Goal: Complete application form

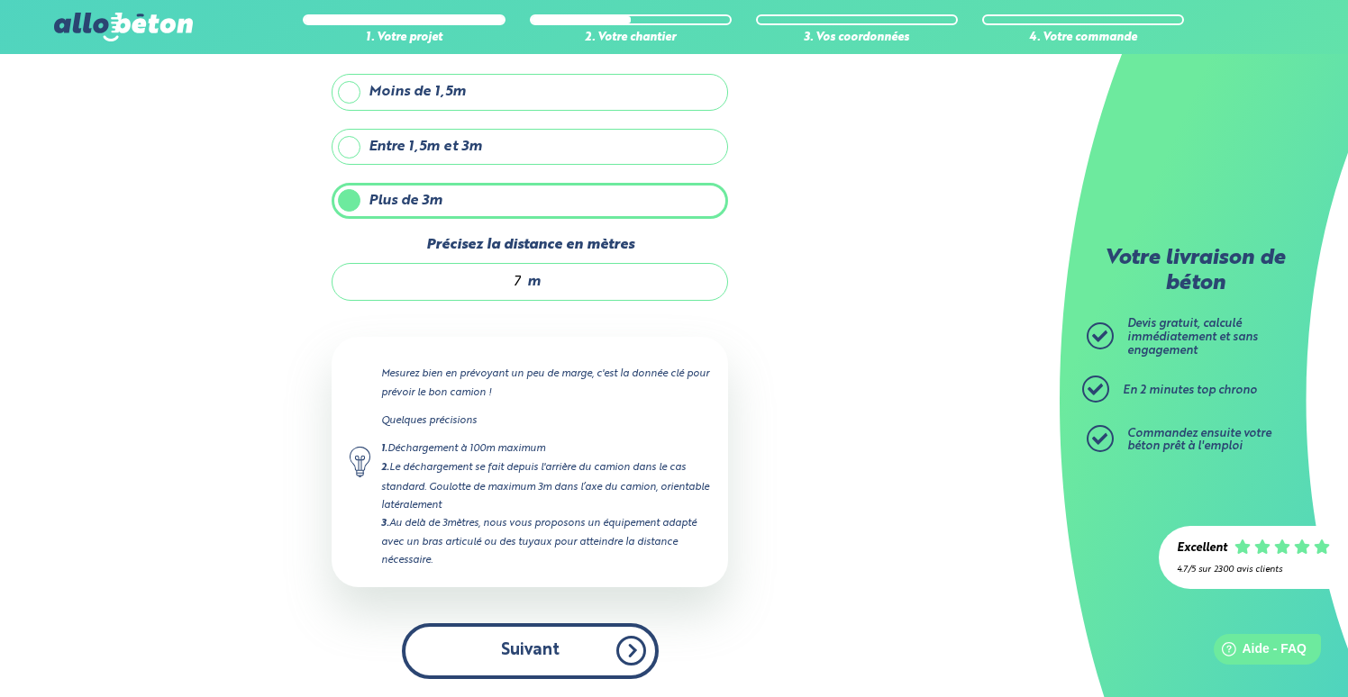
click at [541, 648] on button "Suivant" at bounding box center [530, 650] width 257 height 55
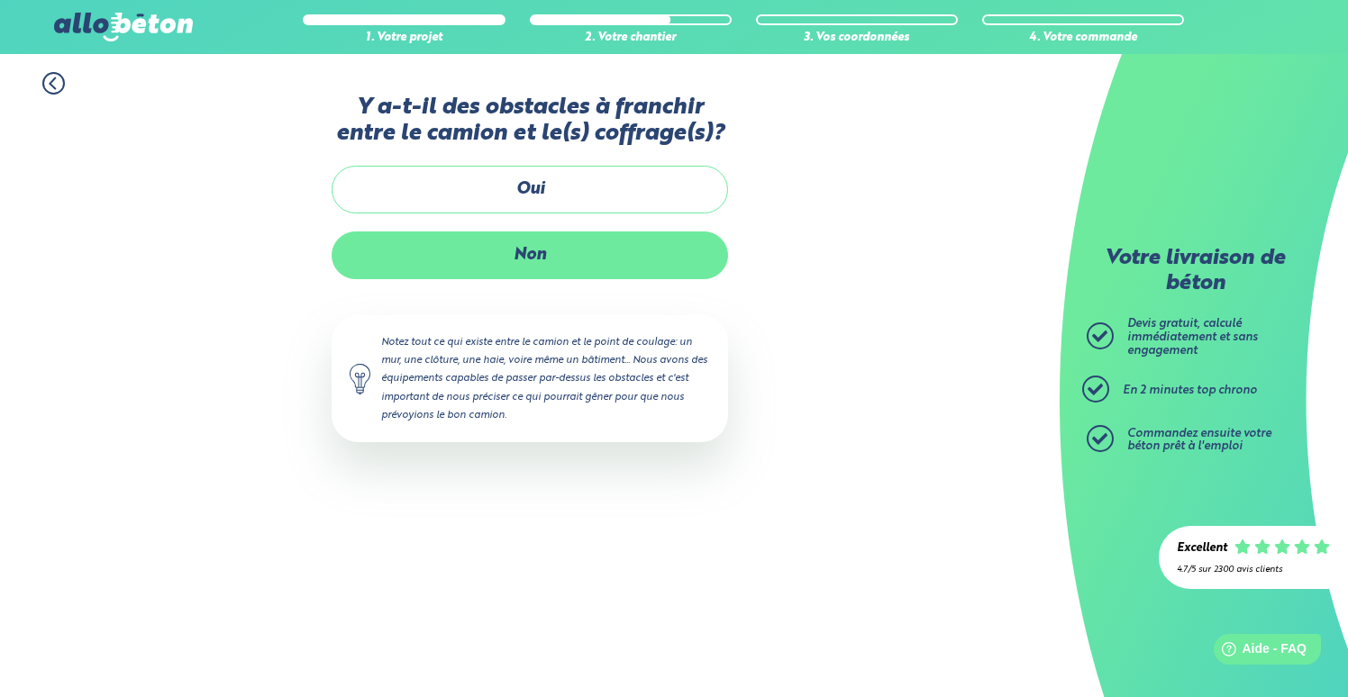
click at [535, 237] on label "Non" at bounding box center [530, 256] width 396 height 48
click at [0, 0] on input "Non" at bounding box center [0, 0] width 0 height 0
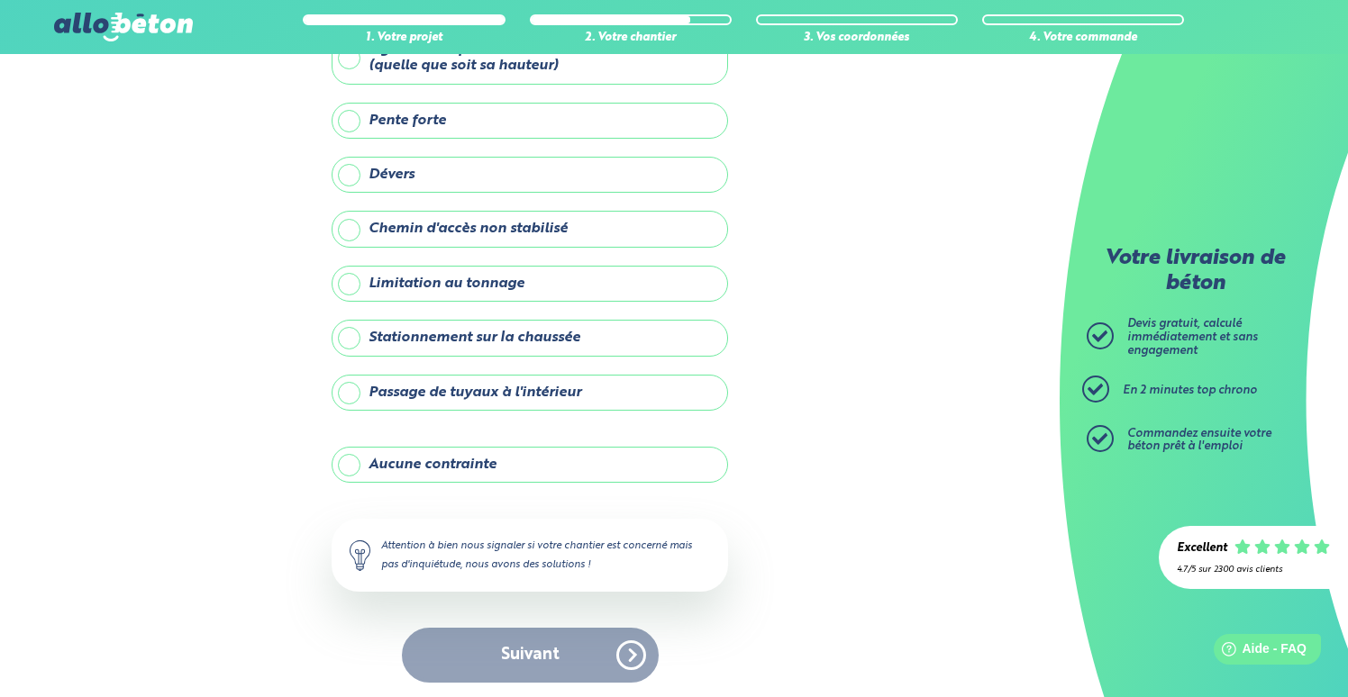
scroll to position [133, 0]
click at [515, 649] on div "Suivant" at bounding box center [530, 656] width 396 height 55
click at [356, 458] on label "Aucune contrainte" at bounding box center [530, 466] width 396 height 36
click at [0, 0] on input "Aucune contrainte" at bounding box center [0, 0] width 0 height 0
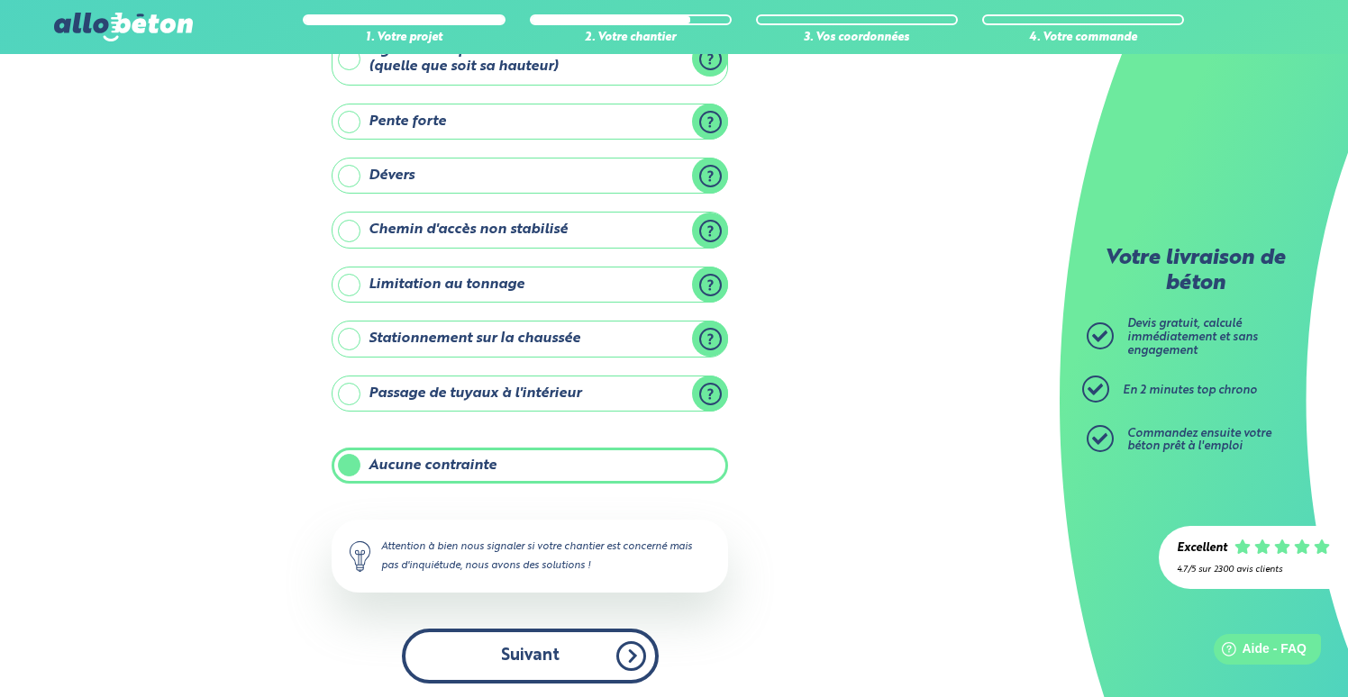
click at [499, 653] on button "Suivant" at bounding box center [530, 656] width 257 height 55
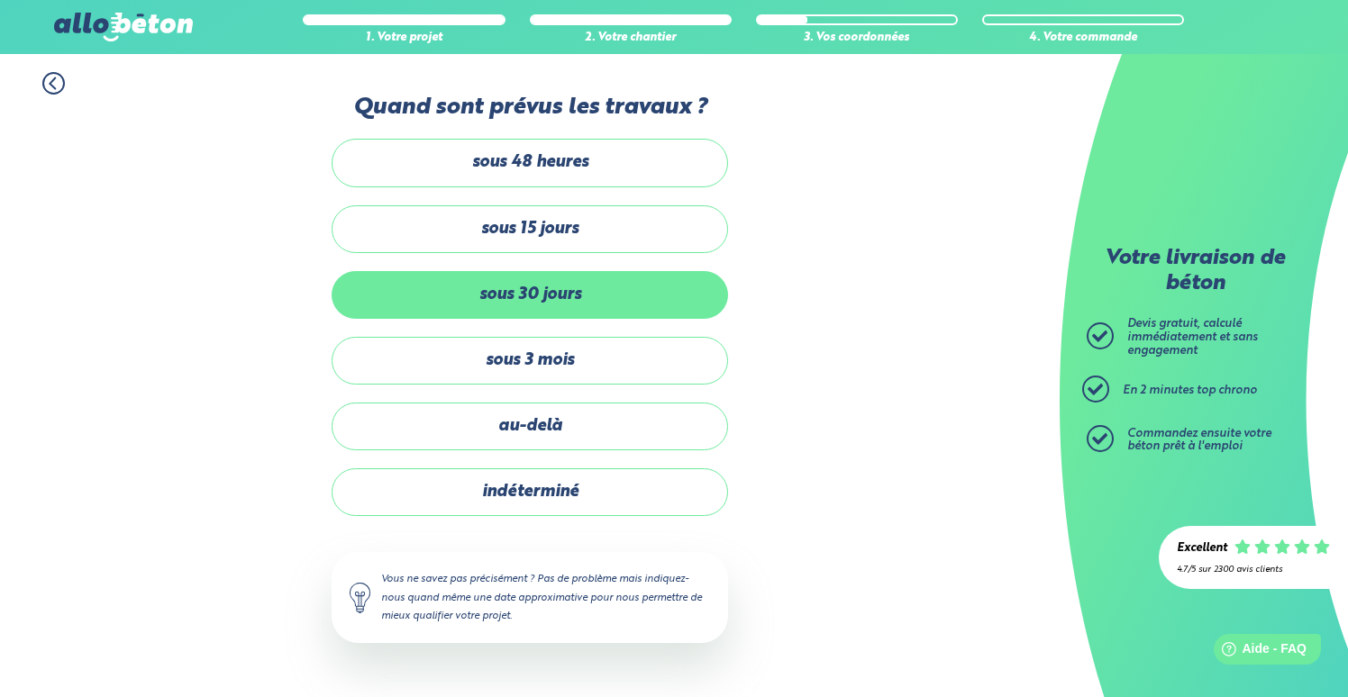
click at [554, 301] on label "sous 30 jours" at bounding box center [530, 295] width 396 height 48
click at [0, 0] on input "sous 30 jours" at bounding box center [0, 0] width 0 height 0
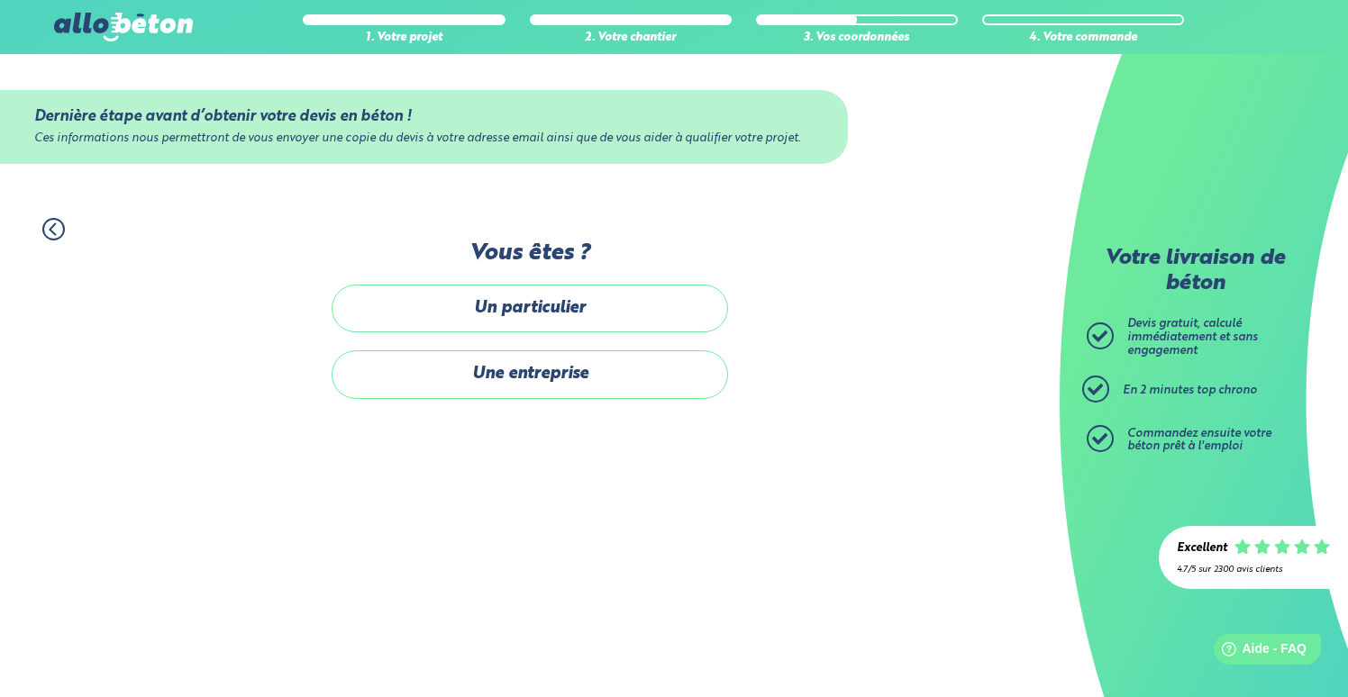
click at [50, 232] on icon at bounding box center [53, 229] width 23 height 23
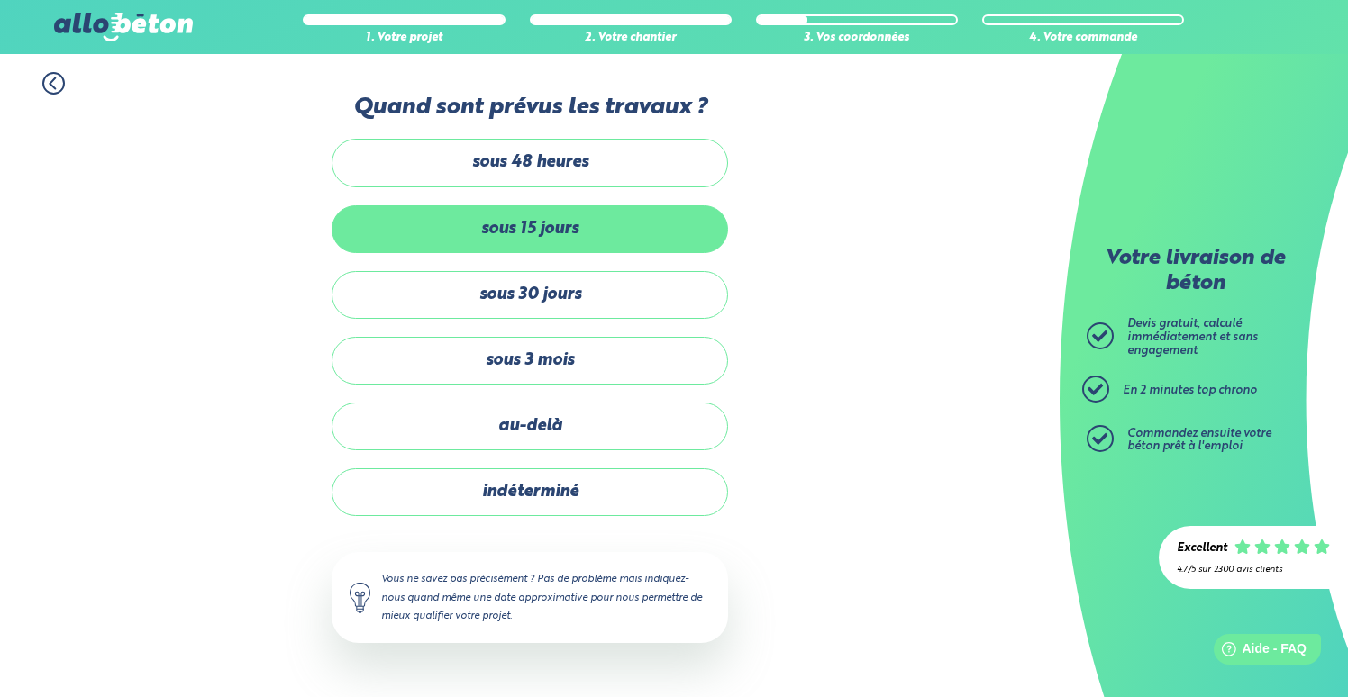
click at [510, 230] on label "sous 15 jours" at bounding box center [530, 229] width 396 height 48
click at [0, 0] on input "sous 15 jours" at bounding box center [0, 0] width 0 height 0
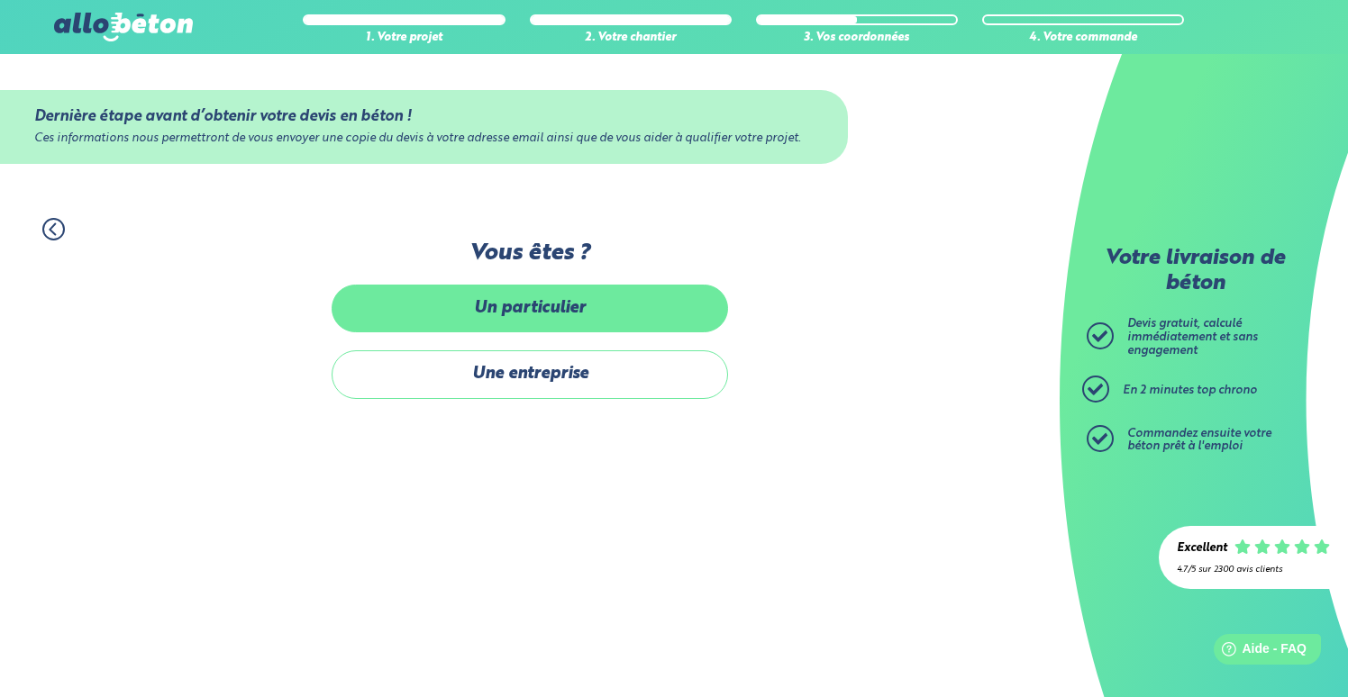
click at [522, 311] on label "Un particulier" at bounding box center [530, 309] width 396 height 48
click at [0, 0] on input "Un particulier" at bounding box center [0, 0] width 0 height 0
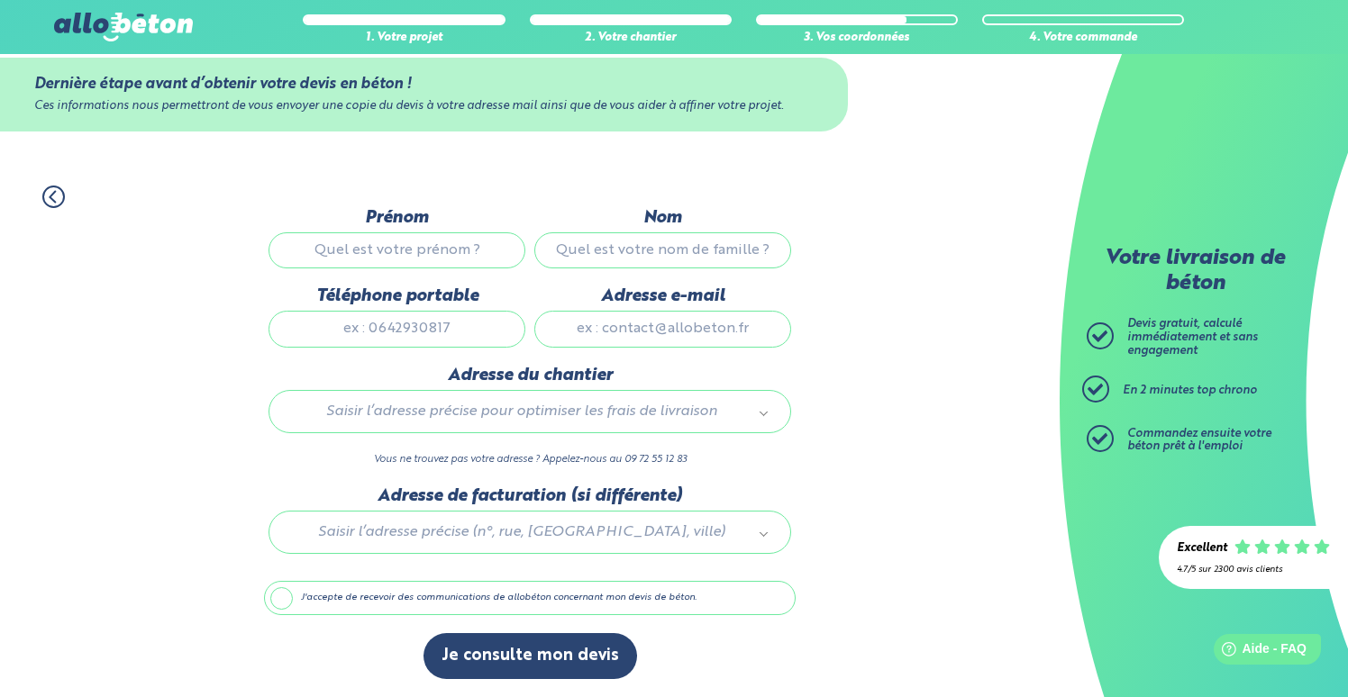
scroll to position [39, 0]
click at [501, 254] on input "Prénom" at bounding box center [396, 250] width 257 height 36
click at [497, 240] on input "Prénom" at bounding box center [396, 250] width 257 height 36
click at [427, 248] on input "Prénom" at bounding box center [396, 250] width 257 height 36
type input "[PERSON_NAME]"
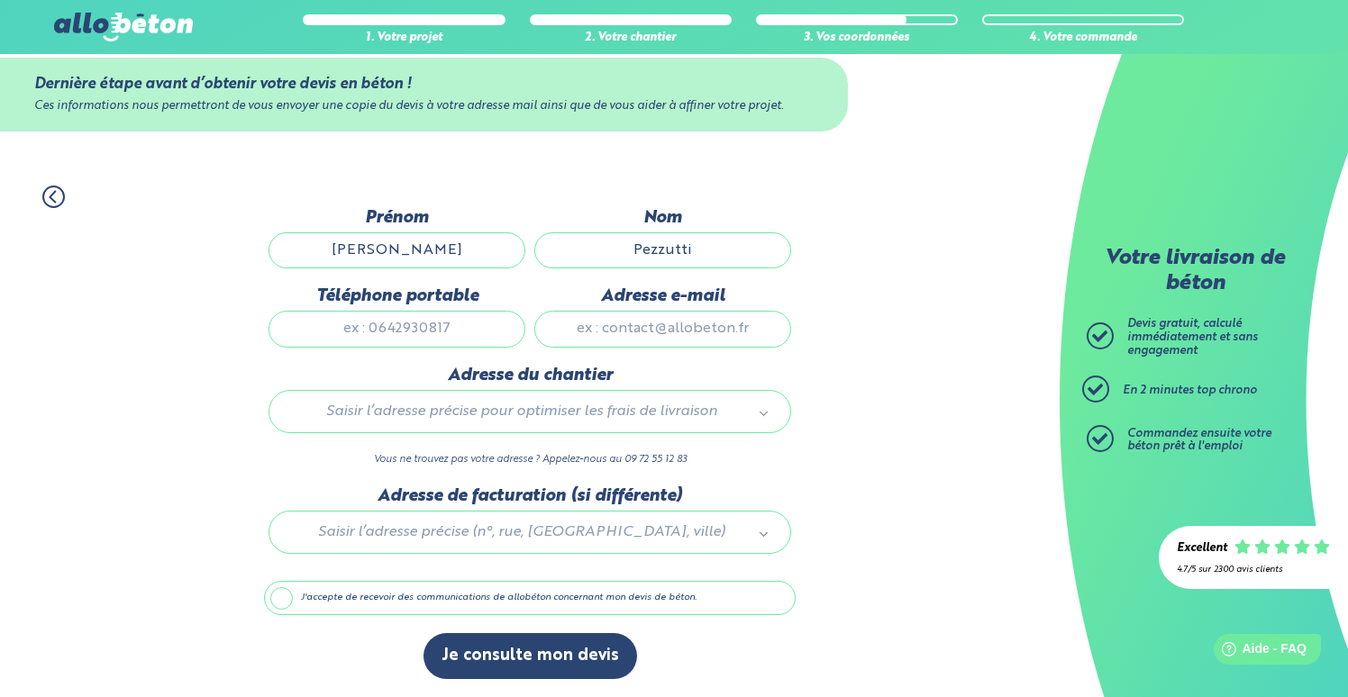
type input "Pezzutti"
click at [794, 337] on div "Adresse e-mail" at bounding box center [663, 325] width 266 height 78
type input "0618038315"
type input "[PERSON_NAME][EMAIL_ADDRESS][DOMAIN_NAME]"
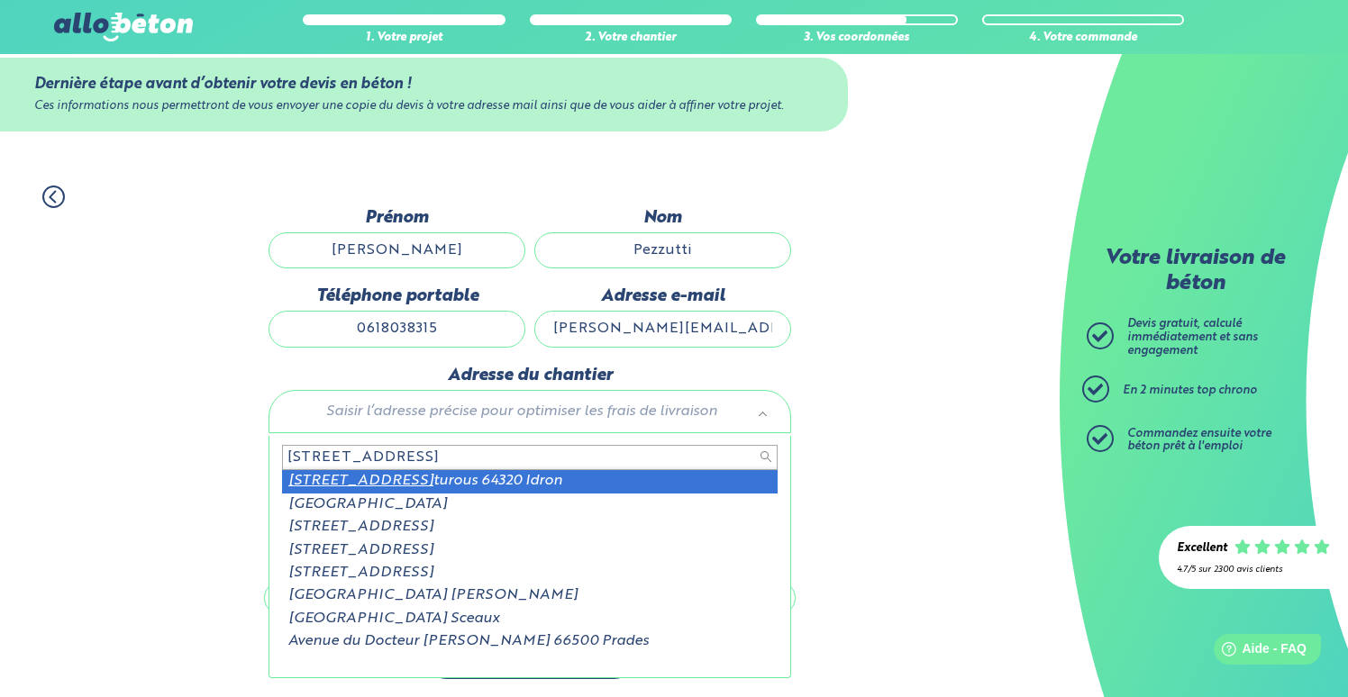
type input "[STREET_ADDRESS]"
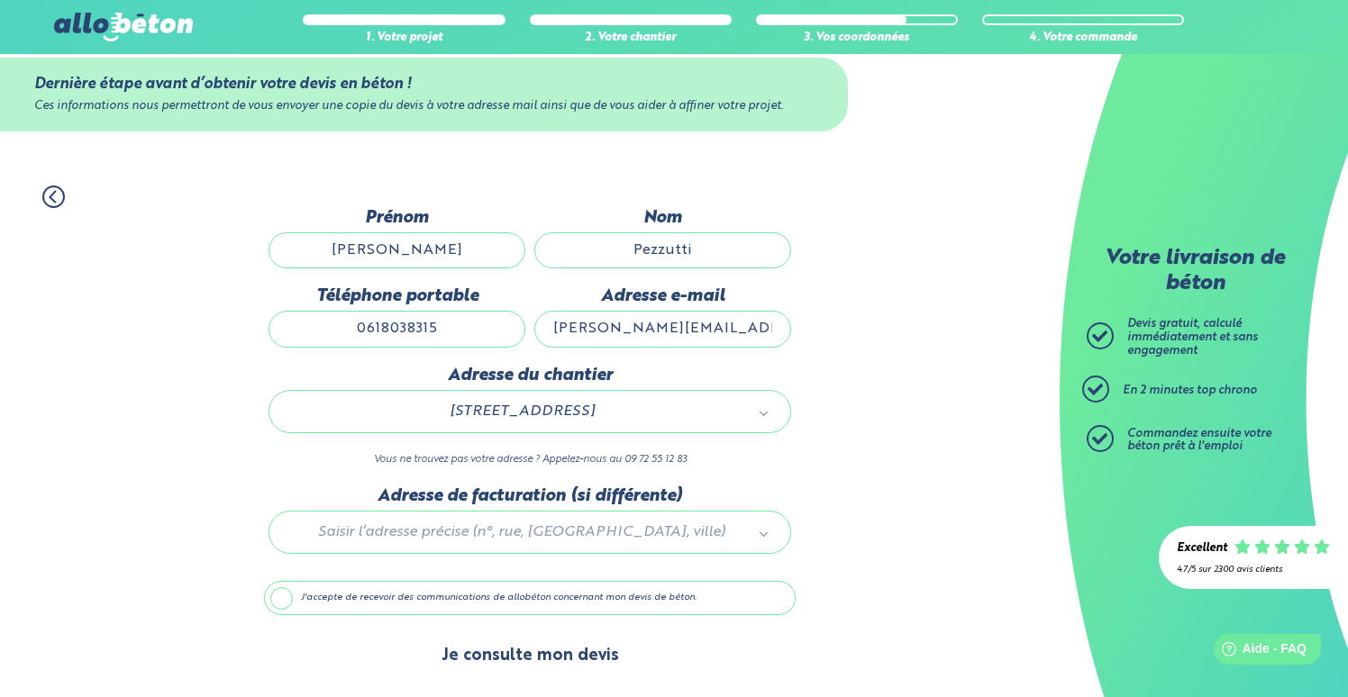
click at [580, 649] on button "Je consulte mon devis" at bounding box center [530, 656] width 214 height 46
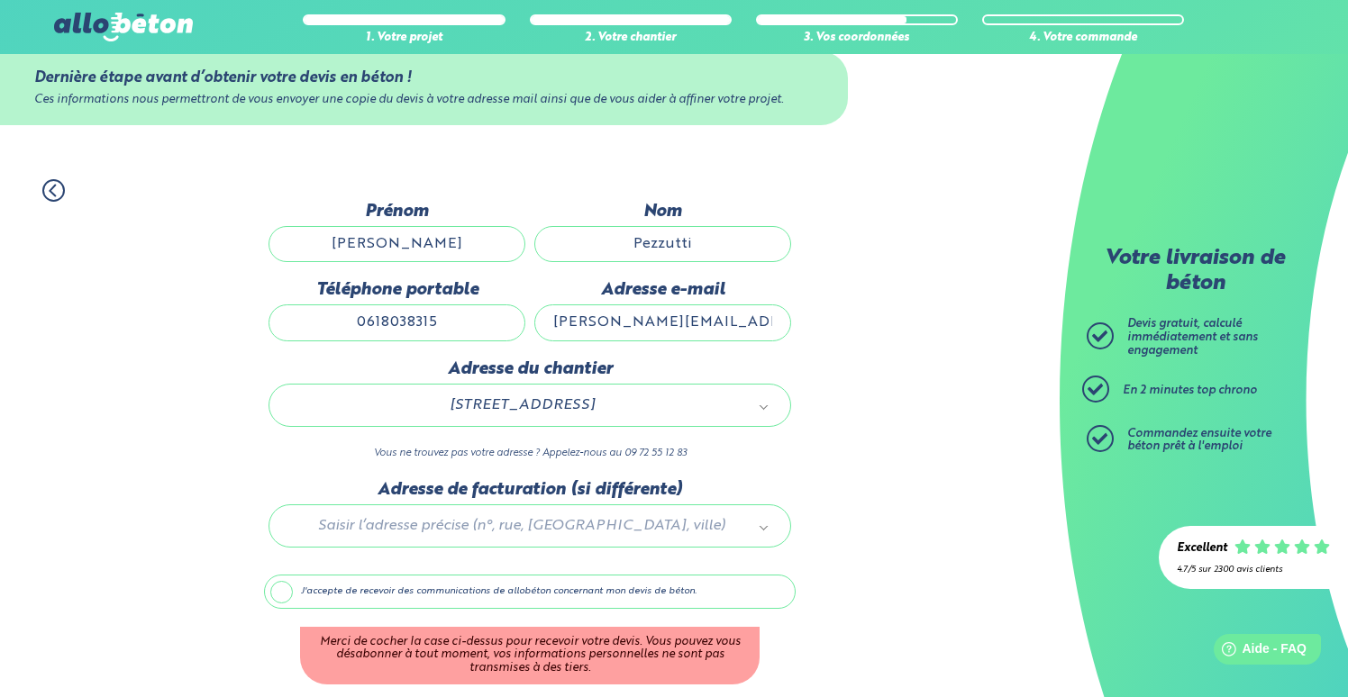
click at [283, 595] on label "J'accepte de recevoir des communications de allobéton concernant mon devis de b…" at bounding box center [530, 592] width 532 height 34
click at [0, 0] on input "J'accepte de recevoir des communications de allobéton concernant mon devis de b…" at bounding box center [0, 0] width 0 height 0
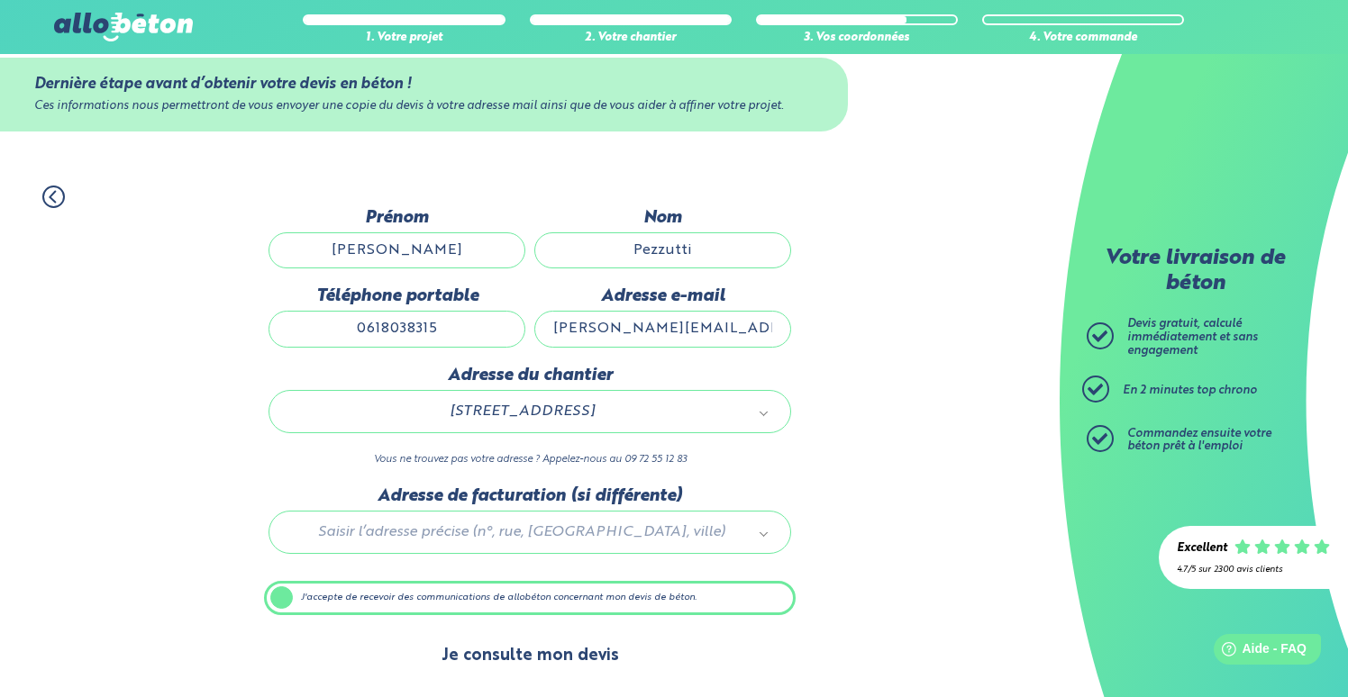
click at [493, 641] on button "Je consulte mon devis" at bounding box center [530, 656] width 214 height 46
